Goal: Task Accomplishment & Management: Use online tool/utility

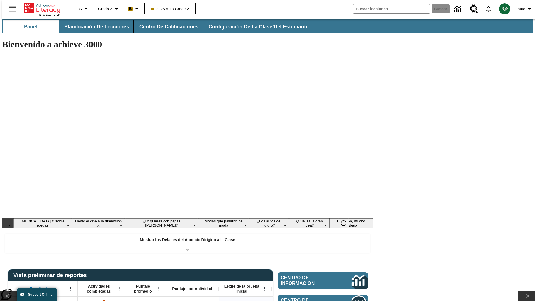
click at [93, 27] on button "Planificación de lecciones" at bounding box center [97, 26] width 74 height 13
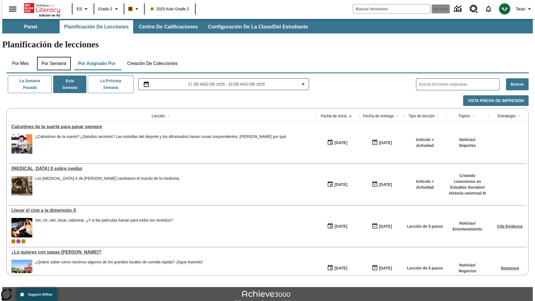
click at [52, 57] on button "Por semana" at bounding box center [54, 63] width 34 height 13
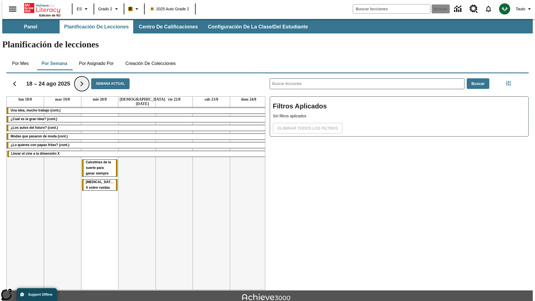
click at [78, 79] on icon "Seguir" at bounding box center [82, 84] width 10 height 10
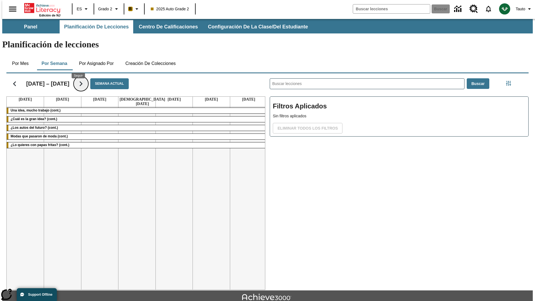
click at [78, 79] on icon "Seguir" at bounding box center [81, 84] width 10 height 10
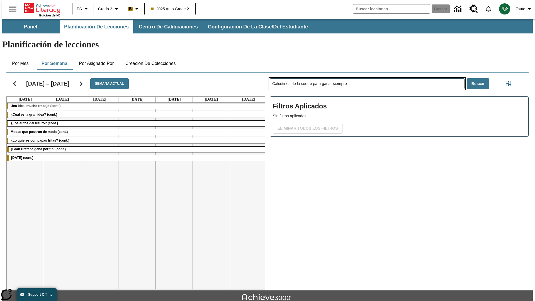
type input "Calcetines de la suerte para ganar siempre"
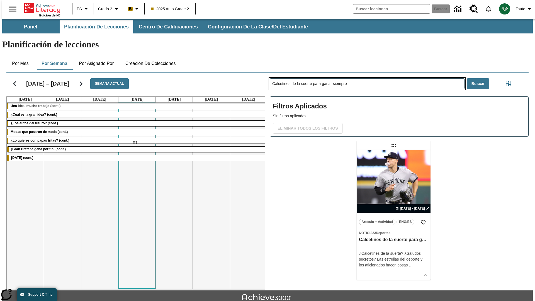
drag, startPoint x: 395, startPoint y: 124, endPoint x: 135, endPoint y: 142, distance: 260.6
click at [135, 142] on div "[DATE] – [DATE] Semana actual [DATE] [DATE] [DATE] [DATE] [DATE] [DATE] [DATE] …" at bounding box center [265, 180] width 527 height 219
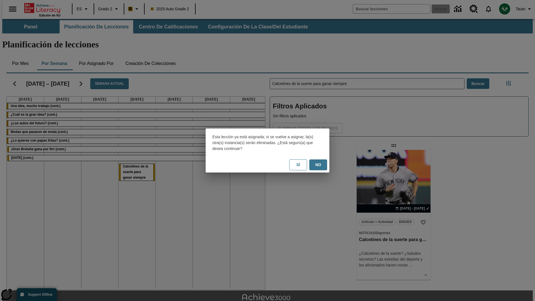
click at [318, 165] on button "No" at bounding box center [319, 165] width 18 height 11
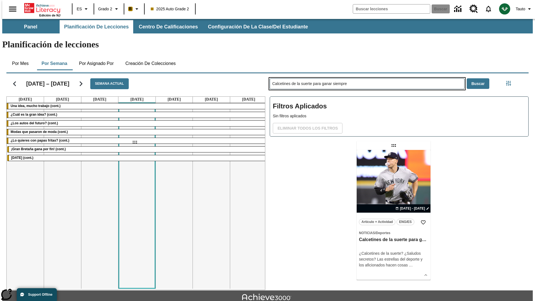
drag, startPoint x: 395, startPoint y: 124, endPoint x: 135, endPoint y: 142, distance: 260.6
click at [135, 142] on div "[DATE] – [DATE] Semana actual [DATE] [DATE] [DATE] [DATE] [DATE] [DATE] [DATE] …" at bounding box center [265, 180] width 527 height 219
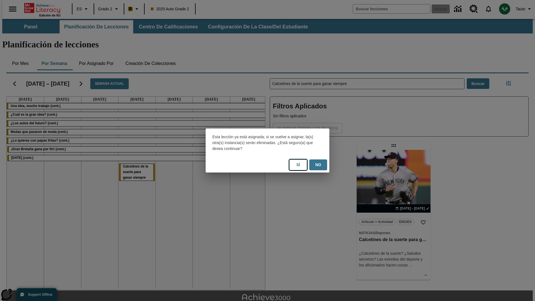
click at [298, 165] on button "Sí" at bounding box center [298, 165] width 18 height 11
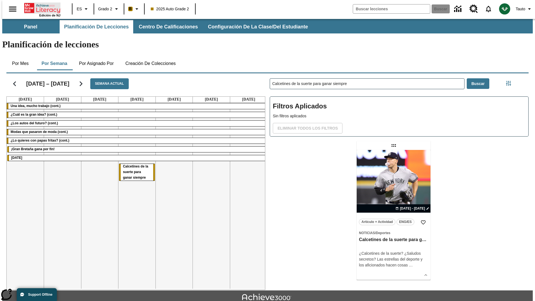
click at [40, 8] on icon "Portada" at bounding box center [42, 8] width 37 height 11
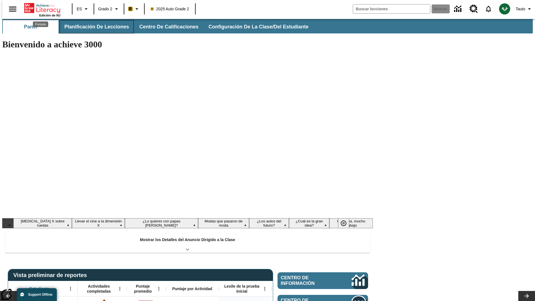
click at [93, 27] on button "Planificación de lecciones" at bounding box center [97, 26] width 74 height 13
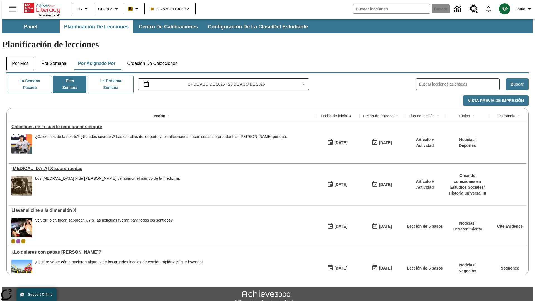
click at [18, 57] on button "Por mes" at bounding box center [20, 63] width 28 height 13
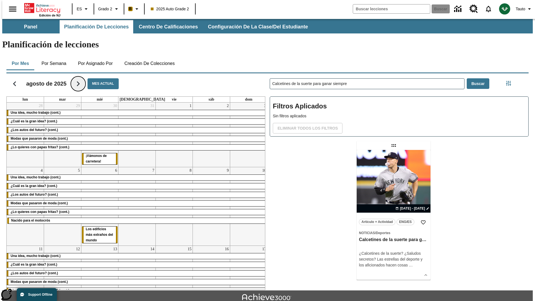
click at [76, 79] on icon "Seguir" at bounding box center [78, 84] width 10 height 10
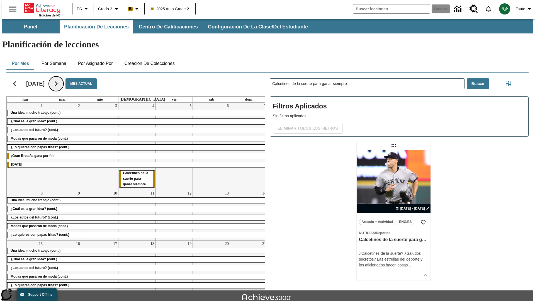
click at [61, 79] on icon "Seguir" at bounding box center [56, 84] width 10 height 10
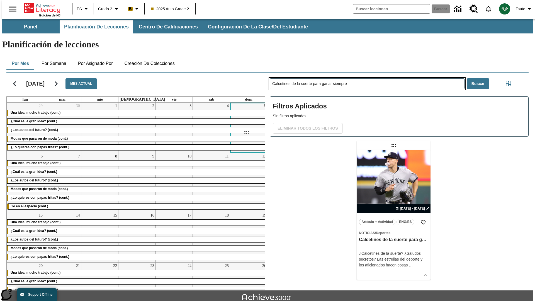
drag, startPoint x: 395, startPoint y: 124, endPoint x: 247, endPoint y: 132, distance: 148.4
click at [247, 132] on div "[DATE] Mes actual lun mar mié jue vie sáb dom 29 Una idea, mucho trabajo (cont.…" at bounding box center [265, 180] width 527 height 219
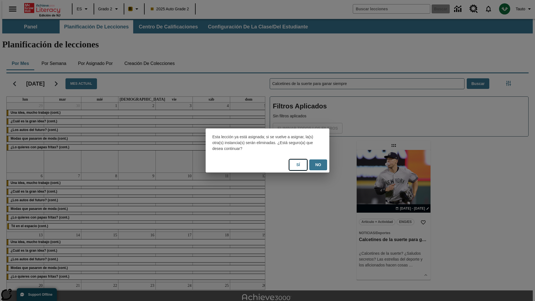
click at [298, 165] on button "Sí" at bounding box center [298, 165] width 18 height 11
